Goal: Find specific page/section: Find specific page/section

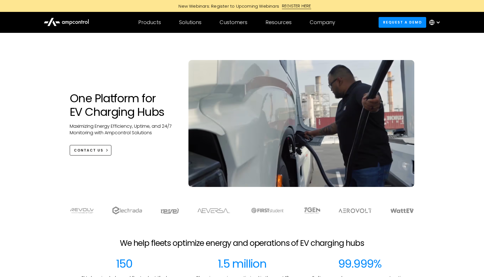
scroll to position [2078, 0]
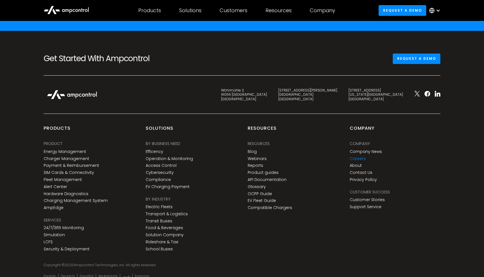
click at [358, 156] on link "Careers" at bounding box center [358, 158] width 16 height 5
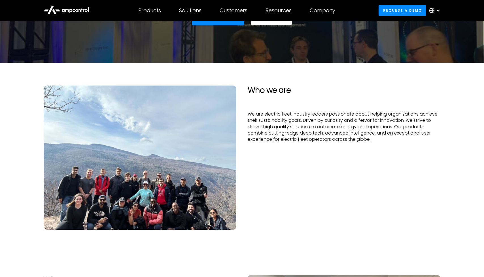
scroll to position [75, 0]
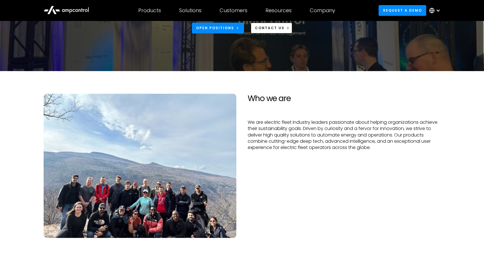
click at [227, 19] on div "Customers Customer success Case Studies Highlighted success stories From Our Cu…" at bounding box center [234, 11] width 46 height 20
click at [224, 29] on div "Open Positions" at bounding box center [215, 28] width 38 height 5
